Goal: Entertainment & Leisure: Consume media (video, audio)

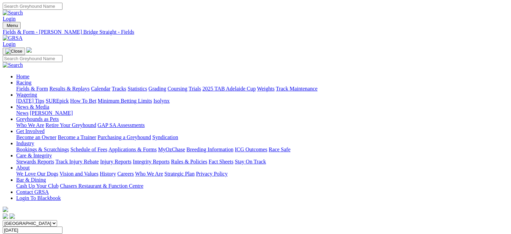
click at [44, 86] on link "Fields & Form" at bounding box center [32, 89] width 32 height 6
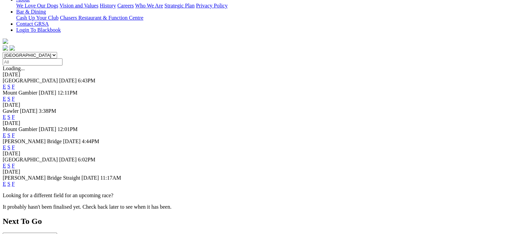
scroll to position [169, 0]
click at [15, 162] on link "F" at bounding box center [13, 165] width 3 height 6
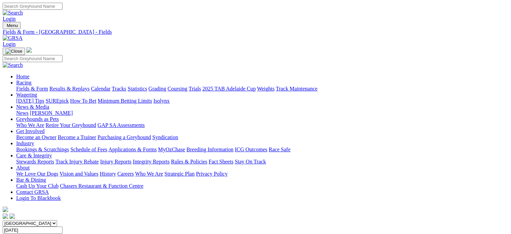
click at [110, 86] on link "Calendar" at bounding box center [101, 89] width 20 height 6
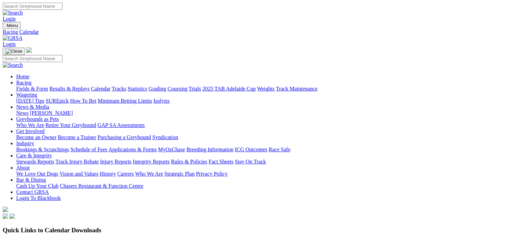
click at [89, 86] on link "Results & Replays" at bounding box center [69, 89] width 40 height 6
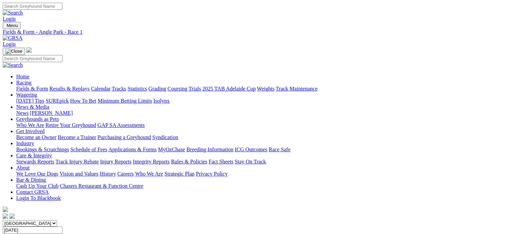
scroll to position [36, 0]
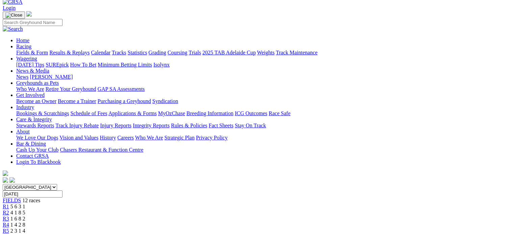
click at [147, 210] on div "R2 4 1 8 5" at bounding box center [255, 213] width 505 height 6
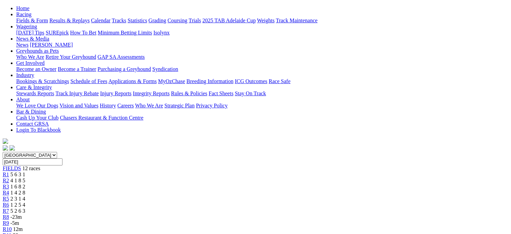
scroll to position [68, 0]
click at [25, 184] on span "1 6 8 2" at bounding box center [17, 187] width 15 height 6
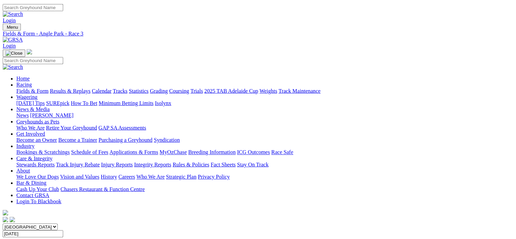
scroll to position [127, 0]
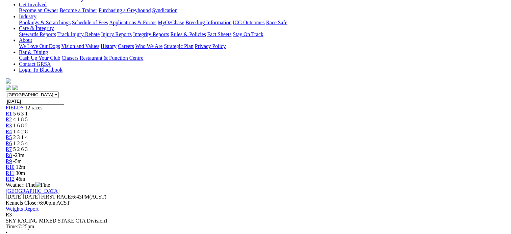
scroll to position [74, 0]
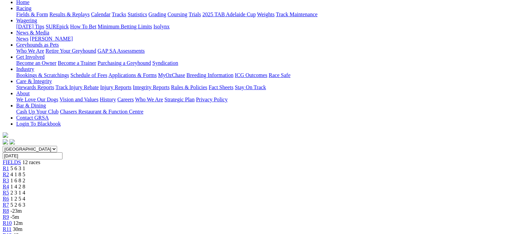
click at [187, 184] on div "R4 1 4 2 8" at bounding box center [255, 187] width 505 height 6
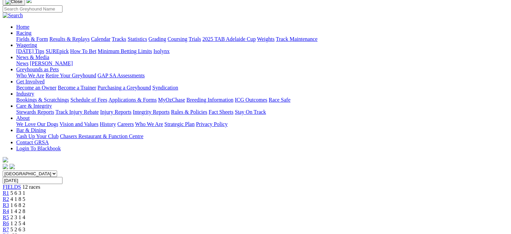
scroll to position [48, 0]
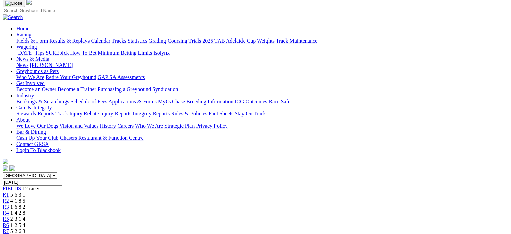
click at [231, 172] on div "[GEOGRAPHIC_DATA] [GEOGRAPHIC_DATA] [GEOGRAPHIC_DATA] [GEOGRAPHIC_DATA] [GEOGRA…" at bounding box center [255, 218] width 505 height 92
click at [9, 216] on link "R5" at bounding box center [6, 219] width 6 height 6
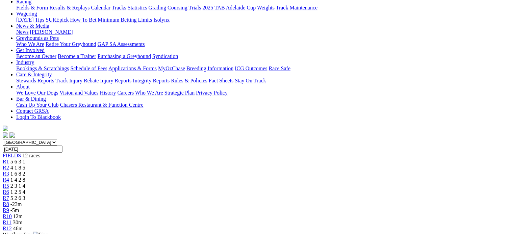
scroll to position [81, 0]
click at [25, 165] on span "4 1 8 5" at bounding box center [17, 168] width 15 height 6
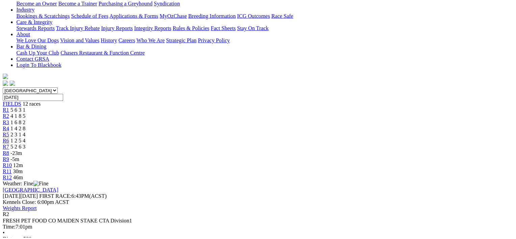
scroll to position [136, 0]
